Goal: Information Seeking & Learning: Learn about a topic

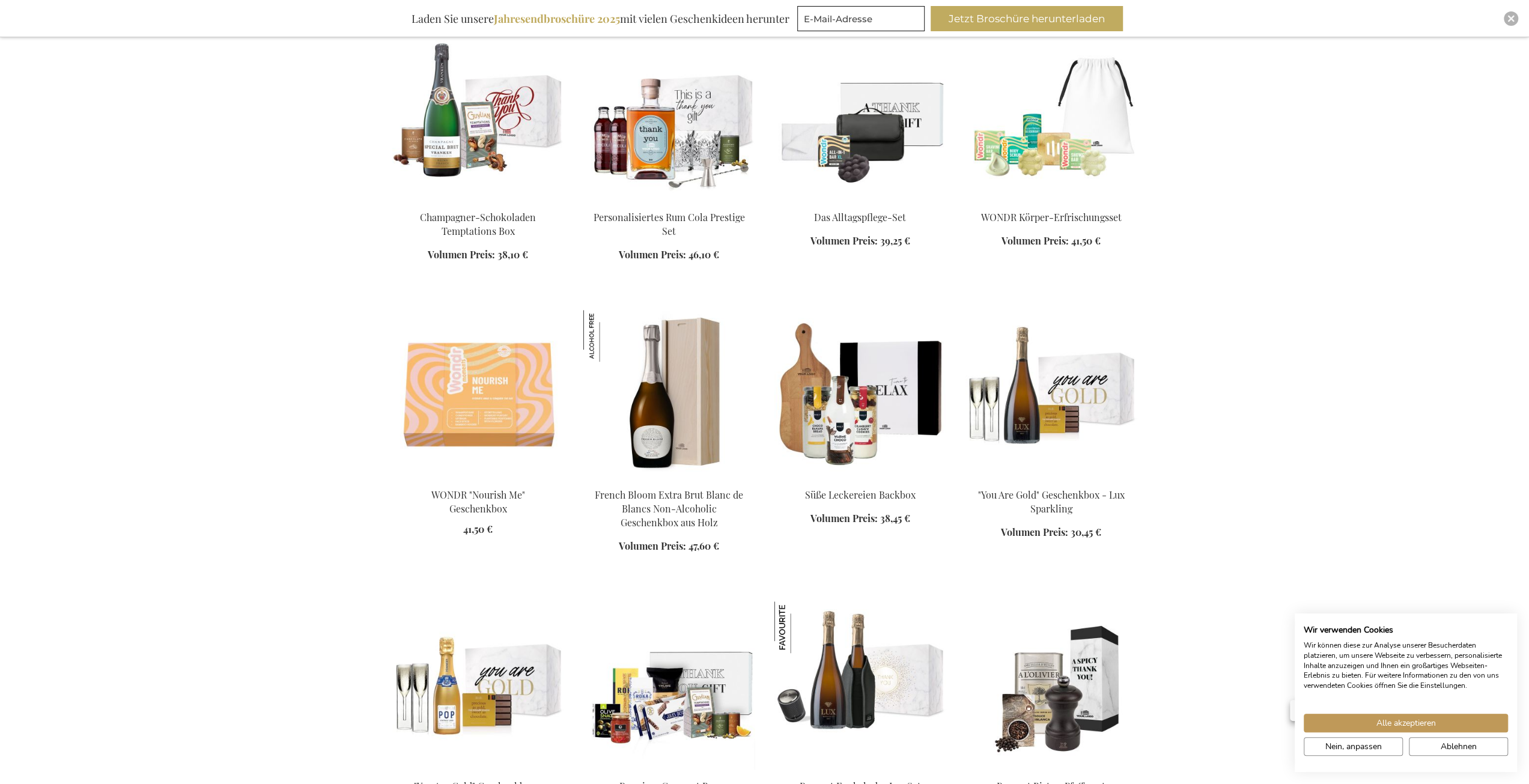
scroll to position [781, 0]
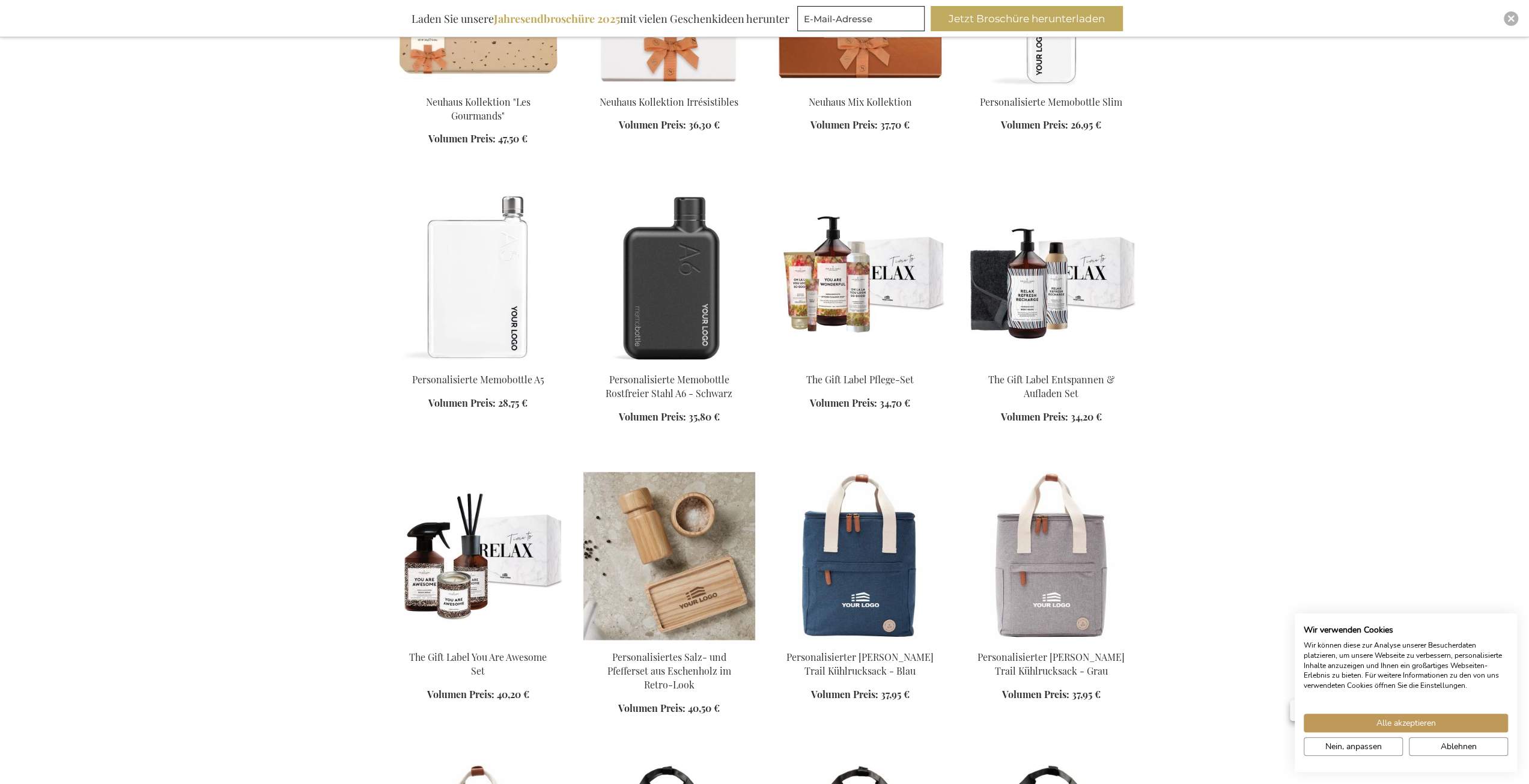
scroll to position [2102, 0]
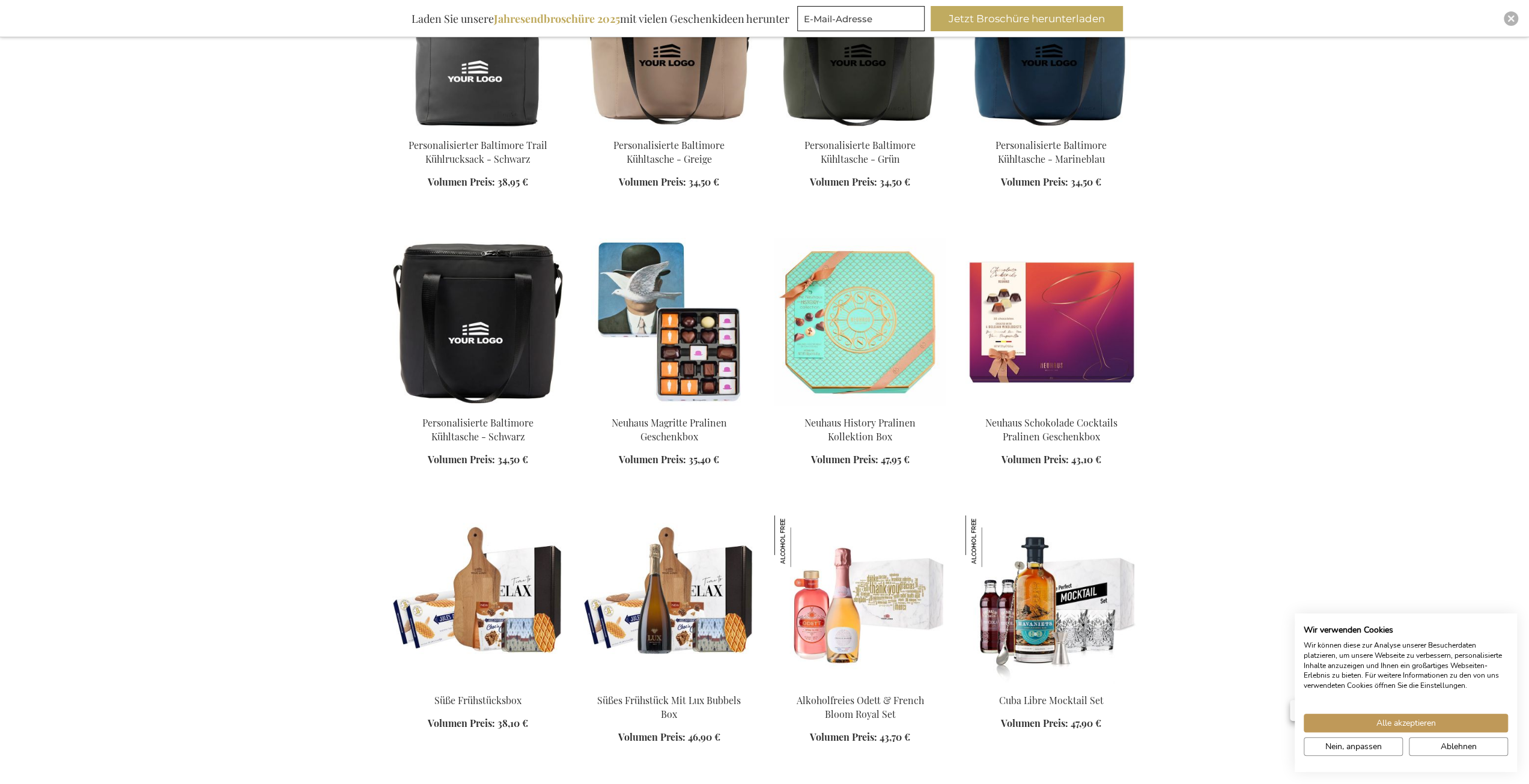
scroll to position [3183, 0]
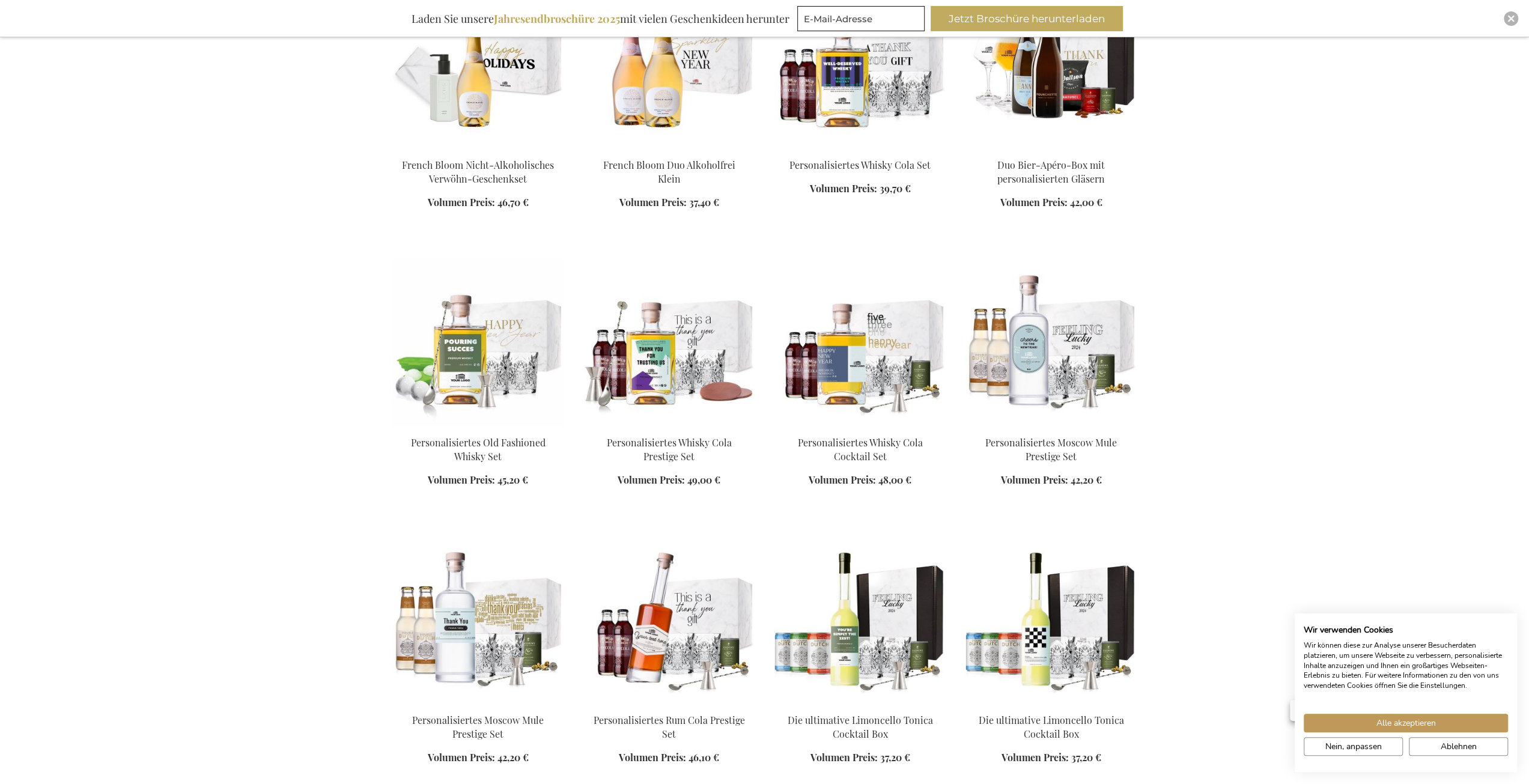
scroll to position [3964, 0]
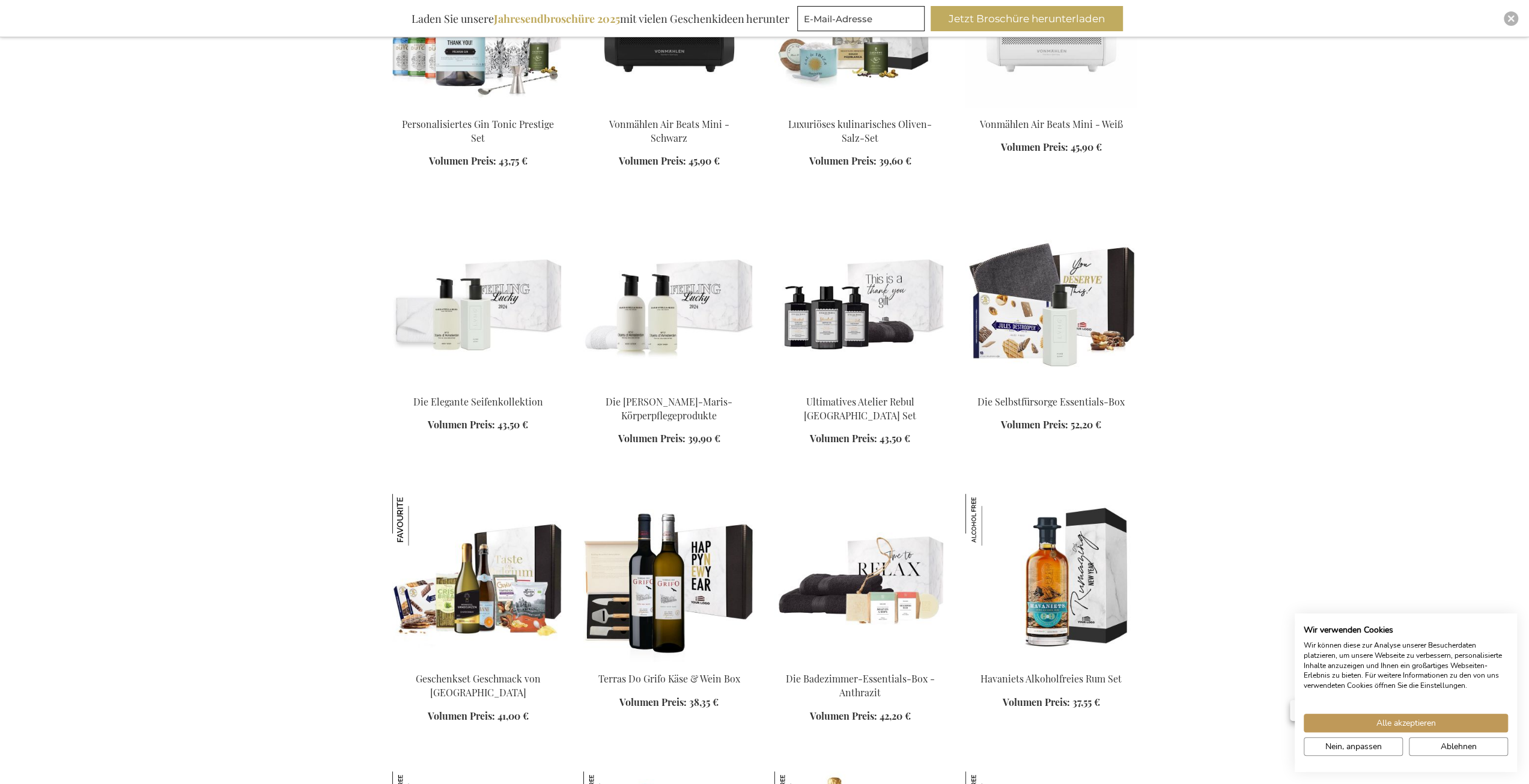
scroll to position [5225, 0]
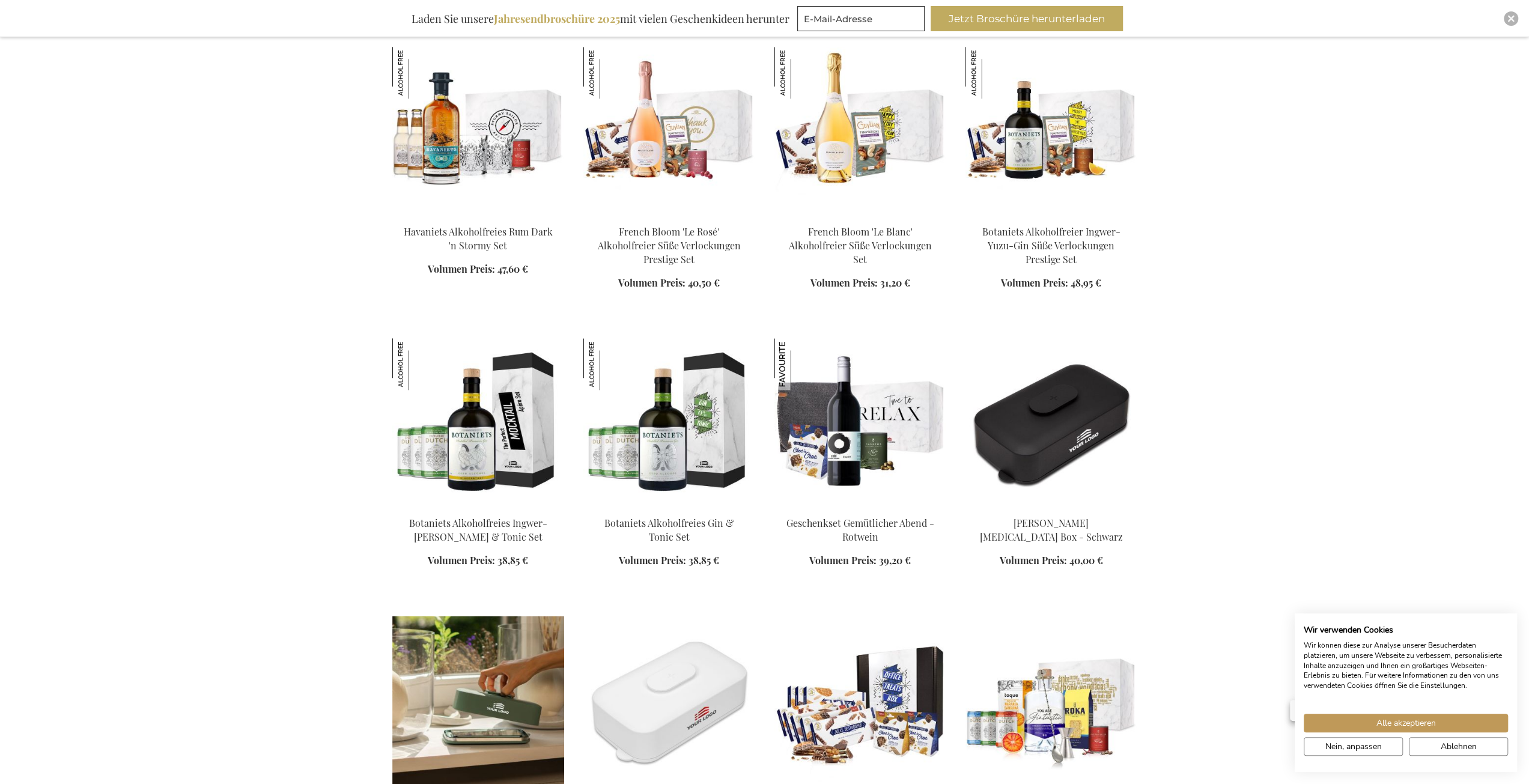
scroll to position [5946, 0]
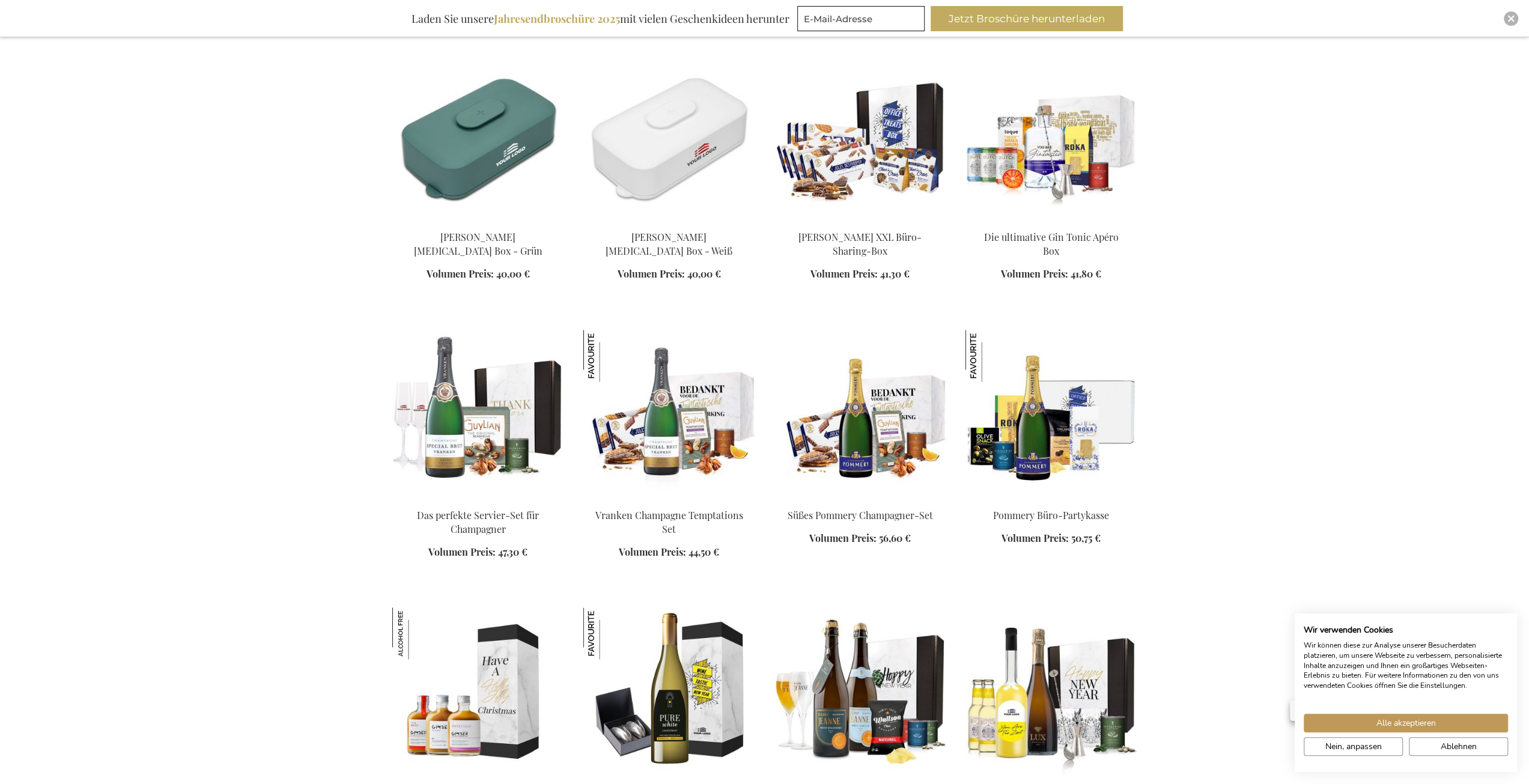
scroll to position [6426, 0]
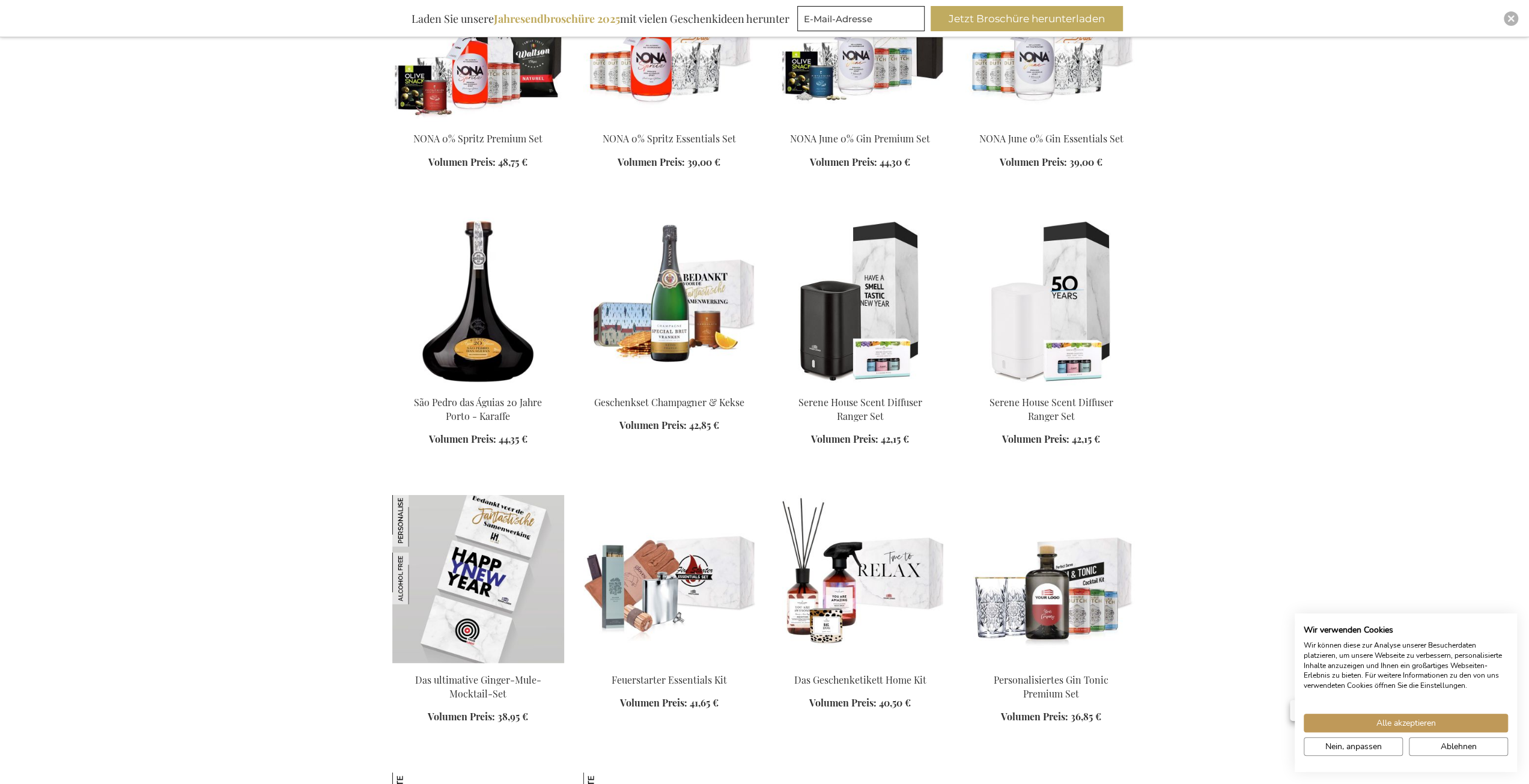
scroll to position [7867, 0]
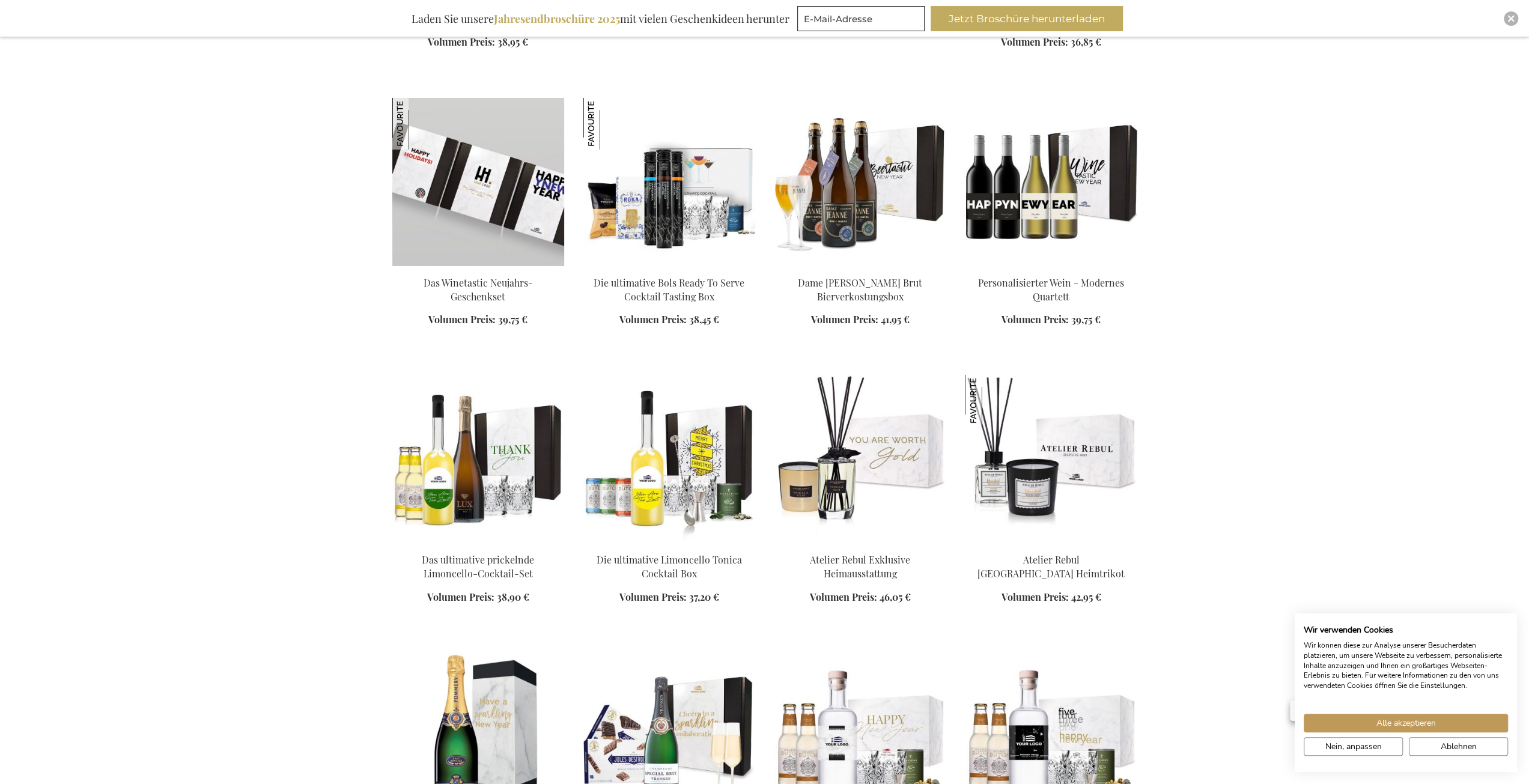
scroll to position [8528, 0]
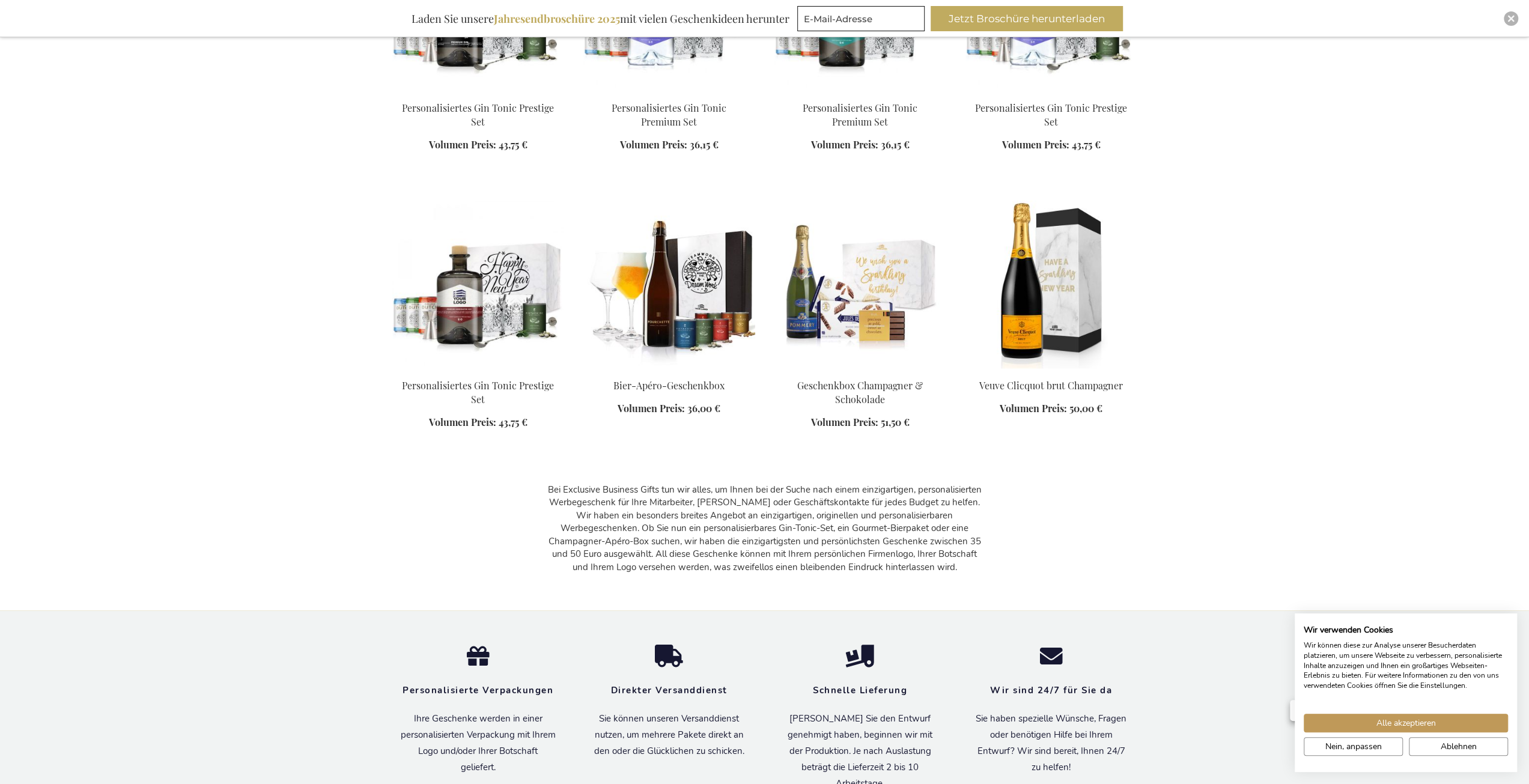
scroll to position [11711, 0]
